Goal: Find specific page/section: Find specific page/section

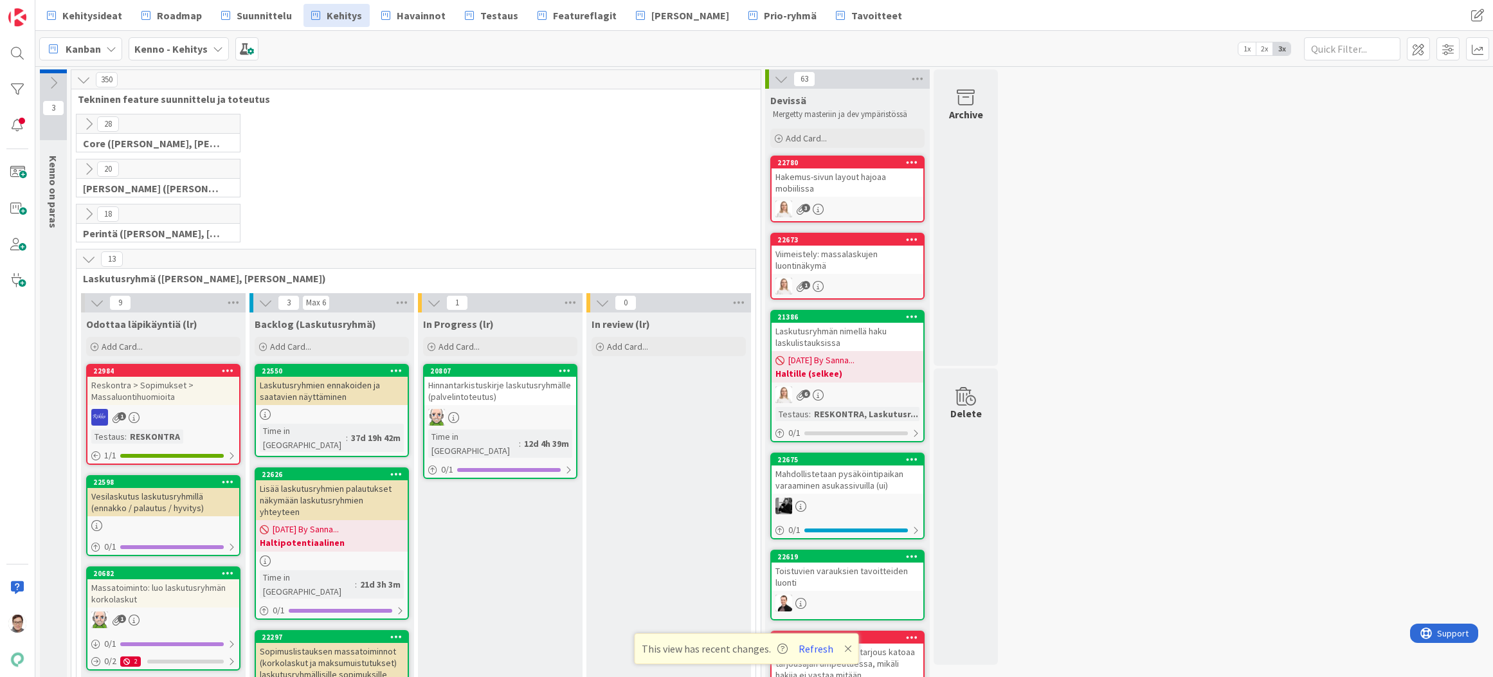
click at [806, 648] on button "Refresh" at bounding box center [816, 648] width 44 height 17
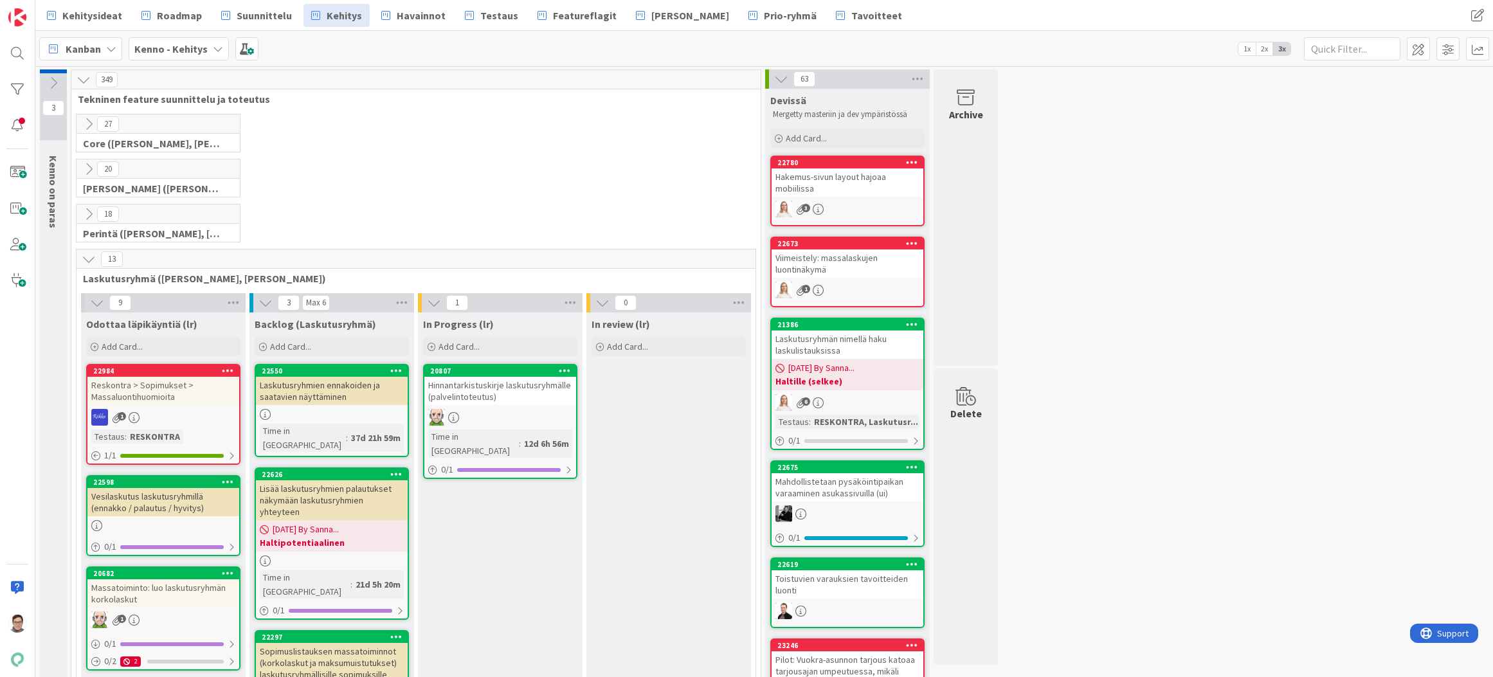
click at [258, 17] on span "Suunnittelu" at bounding box center [264, 15] width 55 height 15
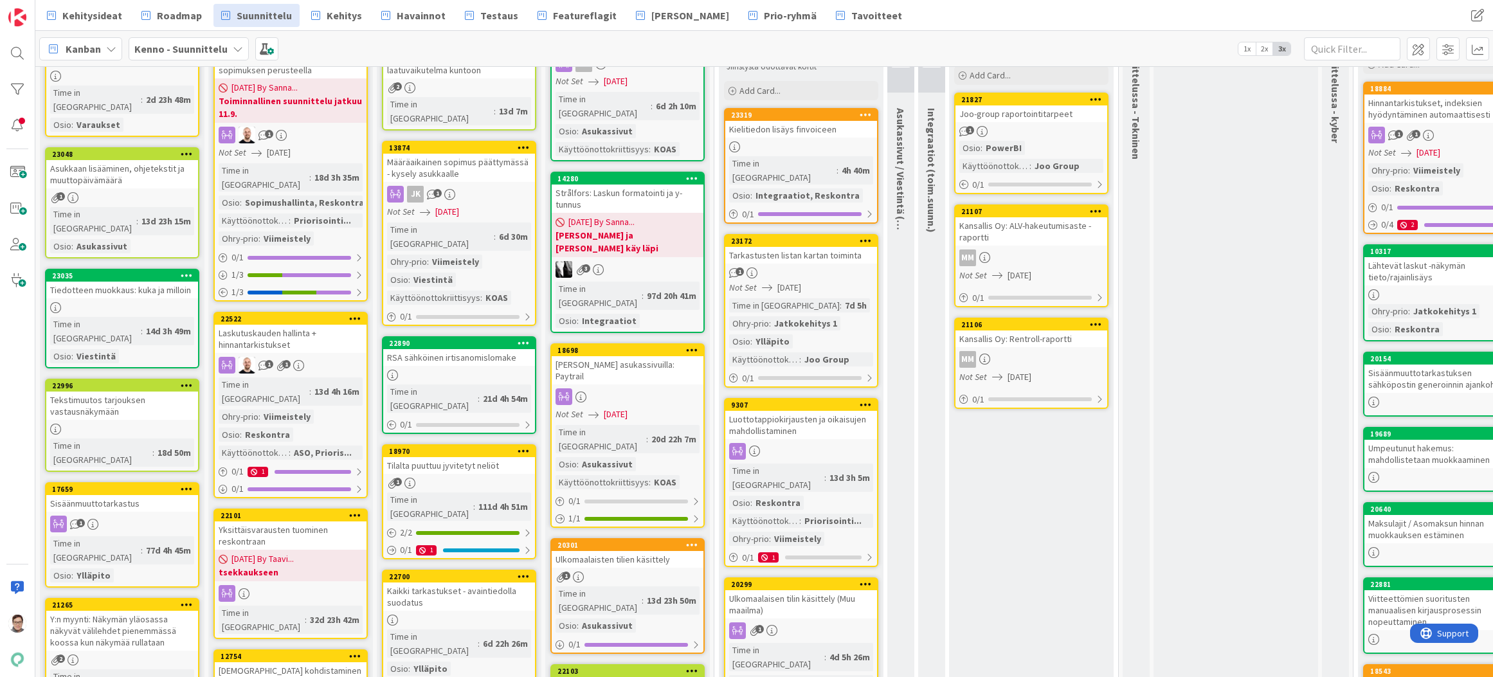
scroll to position [257, 0]
